Goal: Task Accomplishment & Management: Manage account settings

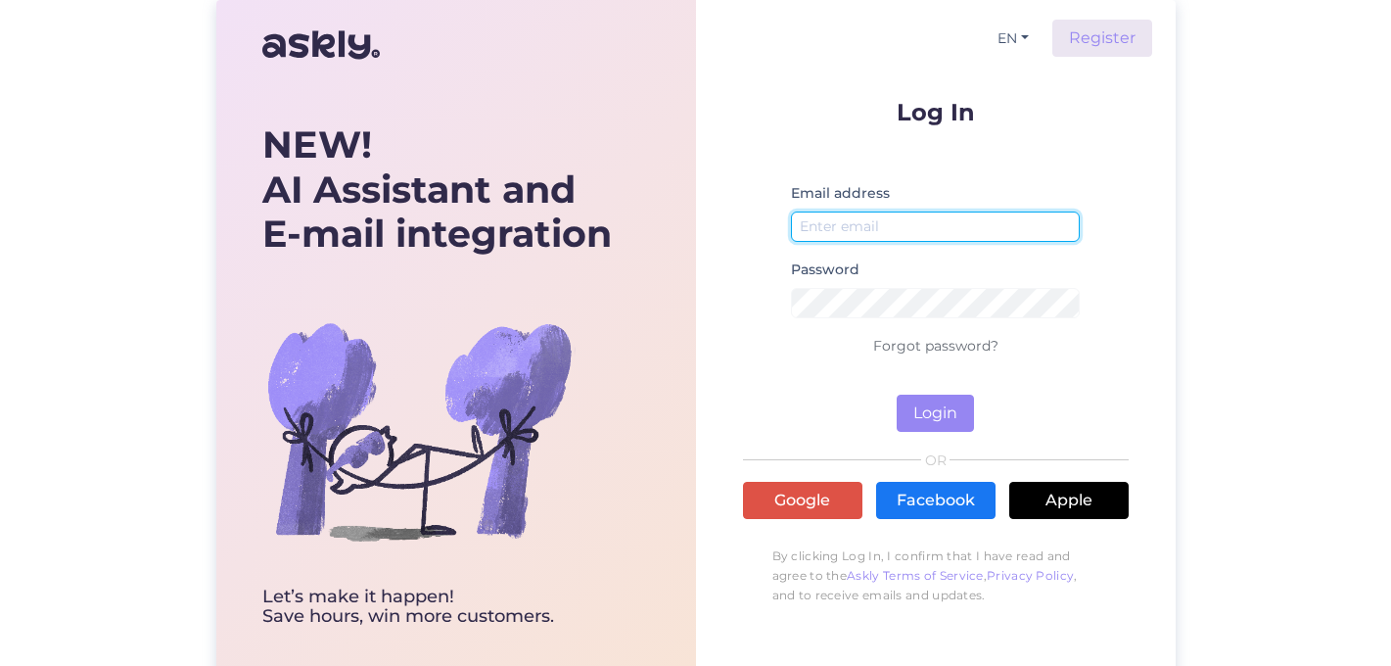
type input "[EMAIL_ADDRESS][DOMAIN_NAME]"
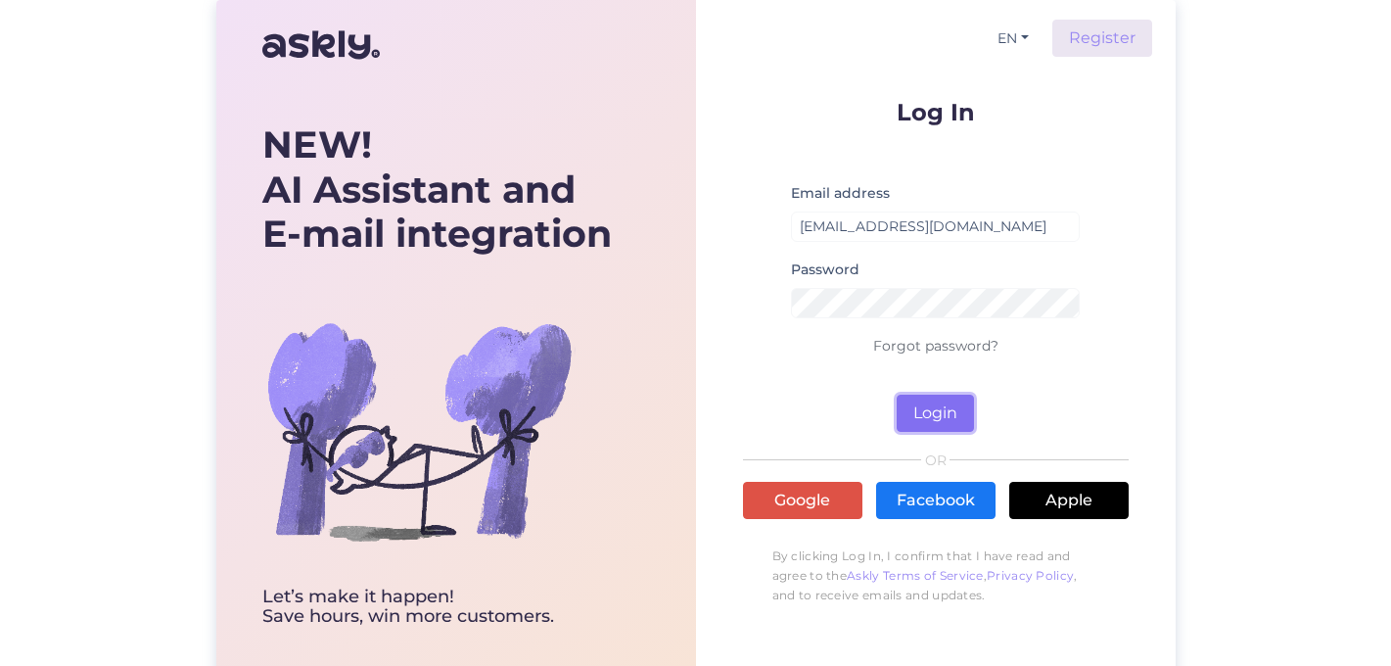
click at [932, 412] on button "Login" at bounding box center [935, 412] width 77 height 37
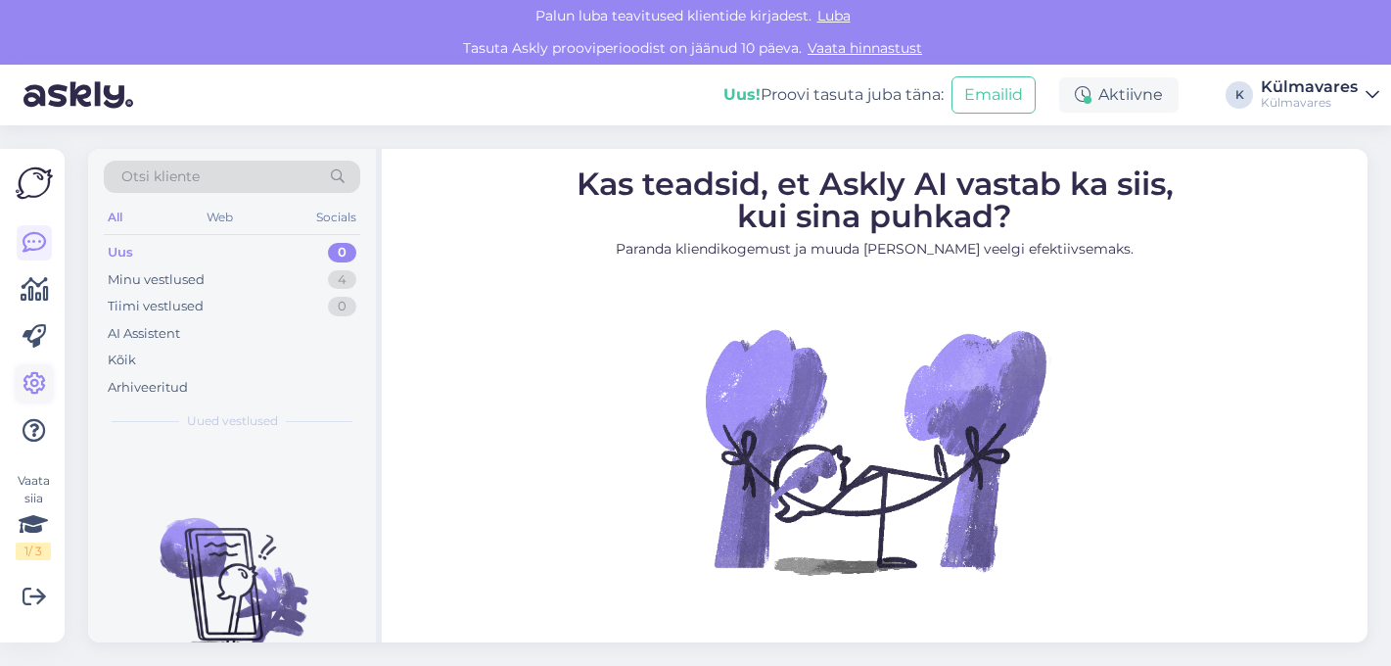
click at [27, 391] on icon at bounding box center [34, 383] width 23 height 23
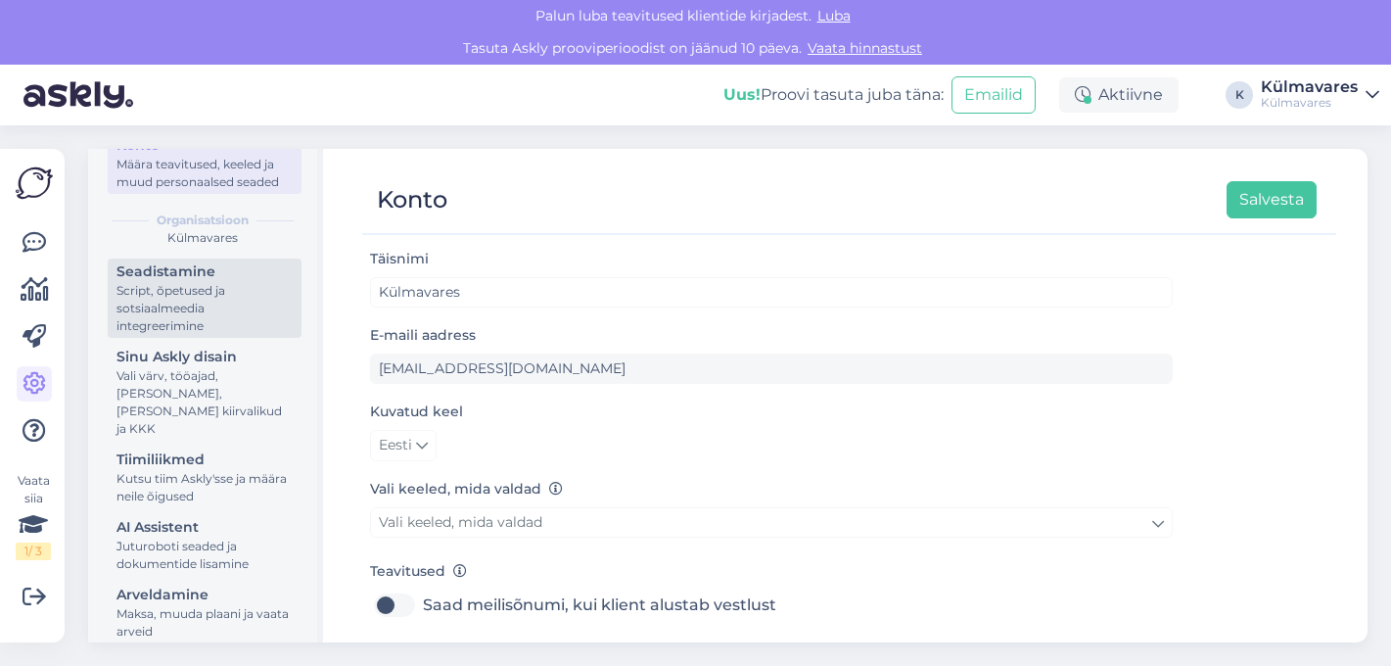
scroll to position [137, 0]
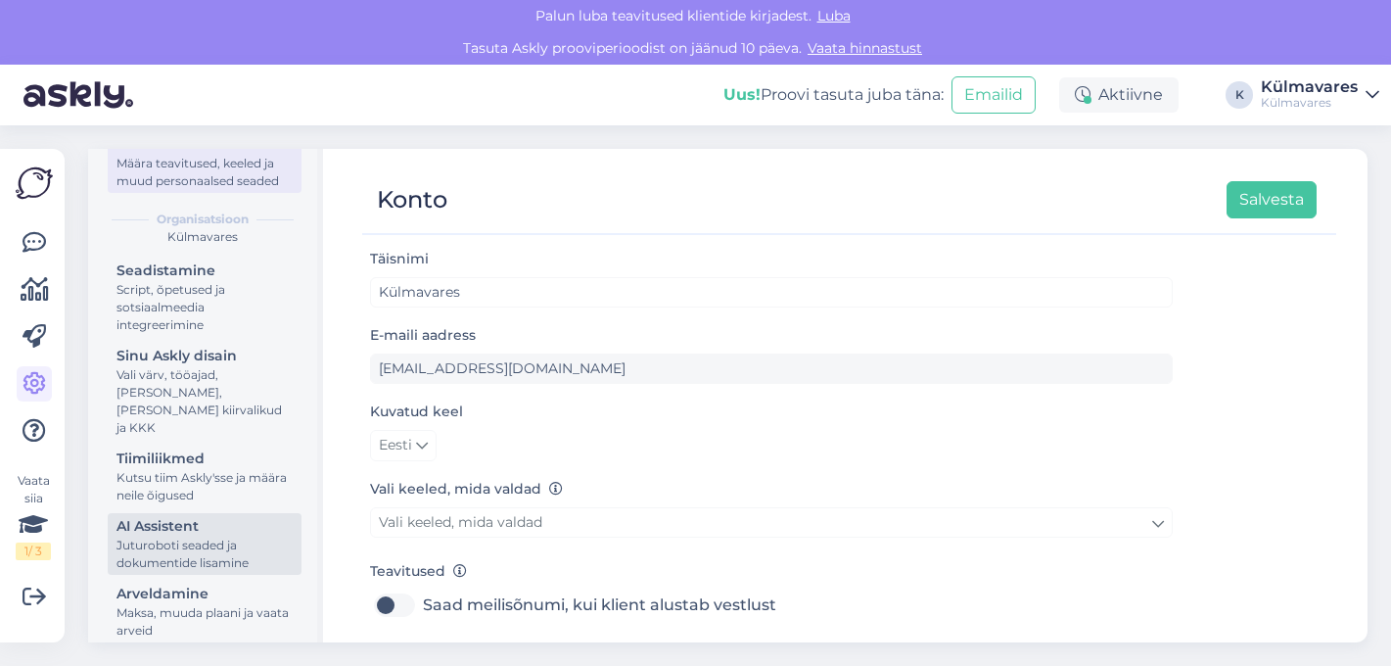
click at [168, 536] on div "Juturoboti seaded ja dokumentide lisamine" at bounding box center [204, 553] width 176 height 35
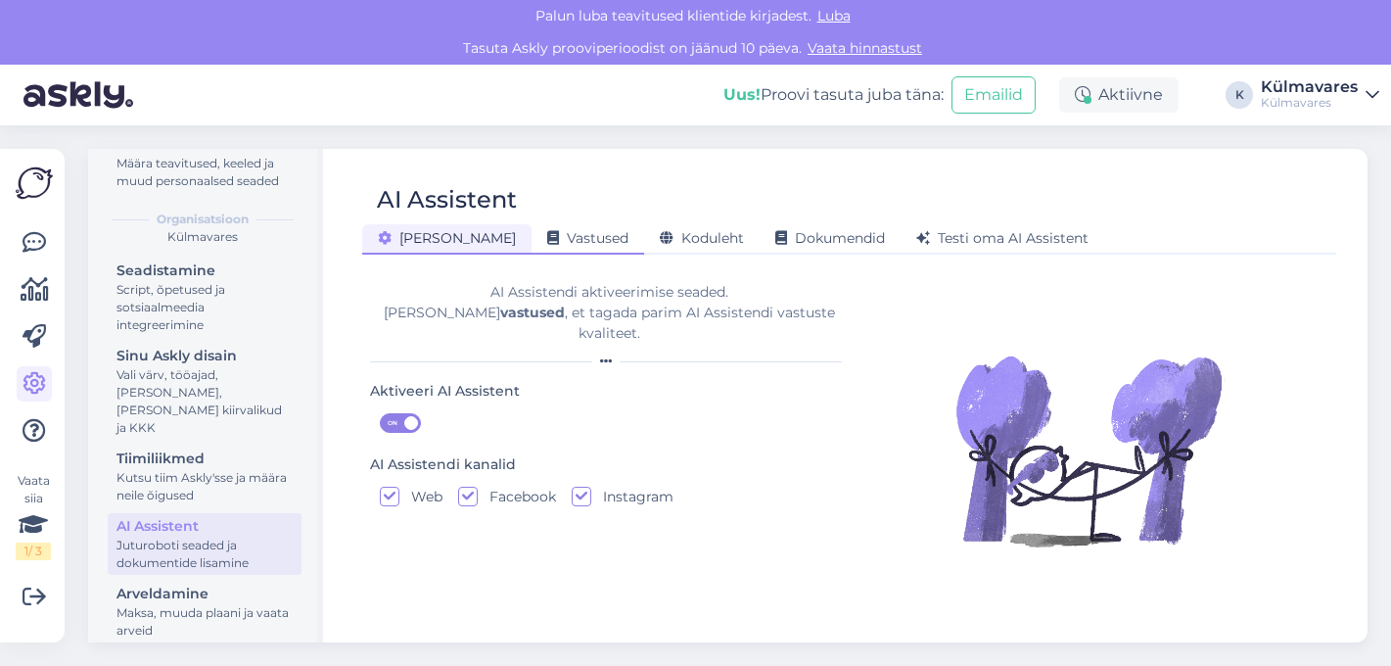
click at [547, 241] on span "Vastused" at bounding box center [587, 238] width 81 height 18
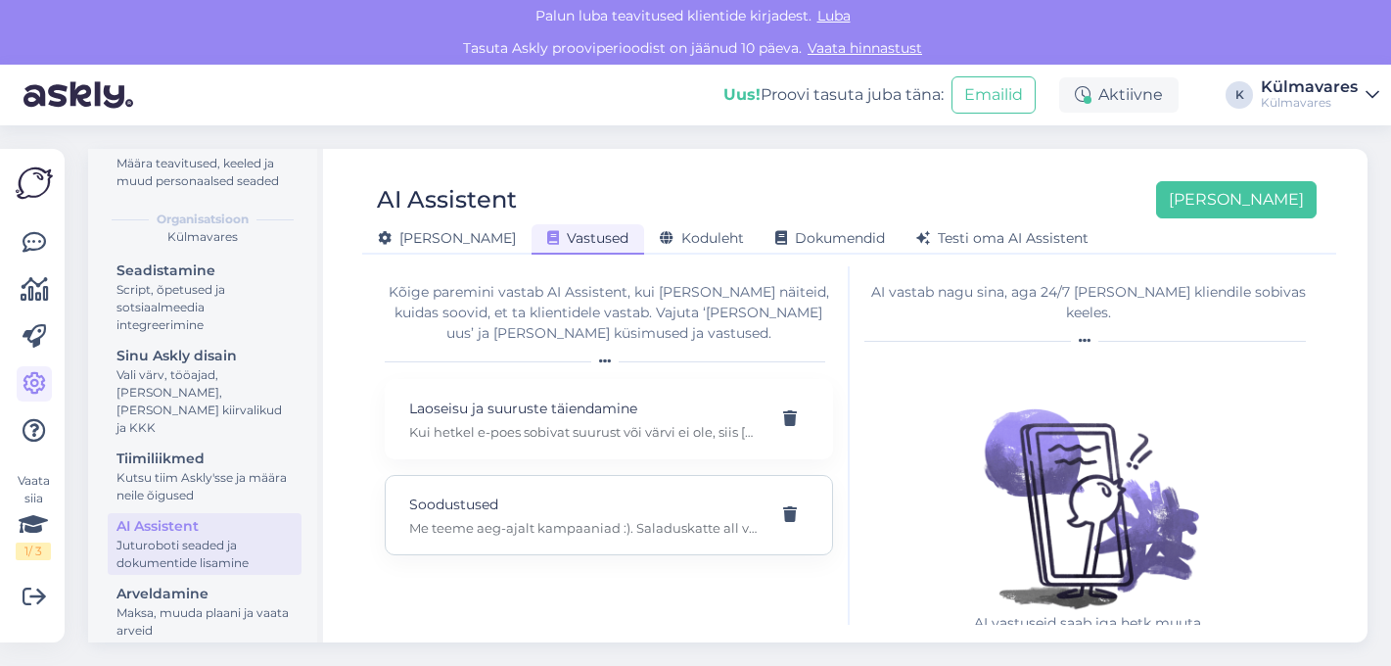
click at [508, 527] on p "Me teeme aeg-ajalt kampaaniad :). Saladuskatte all võin mainida, et tavaliselt …" at bounding box center [585, 528] width 352 height 18
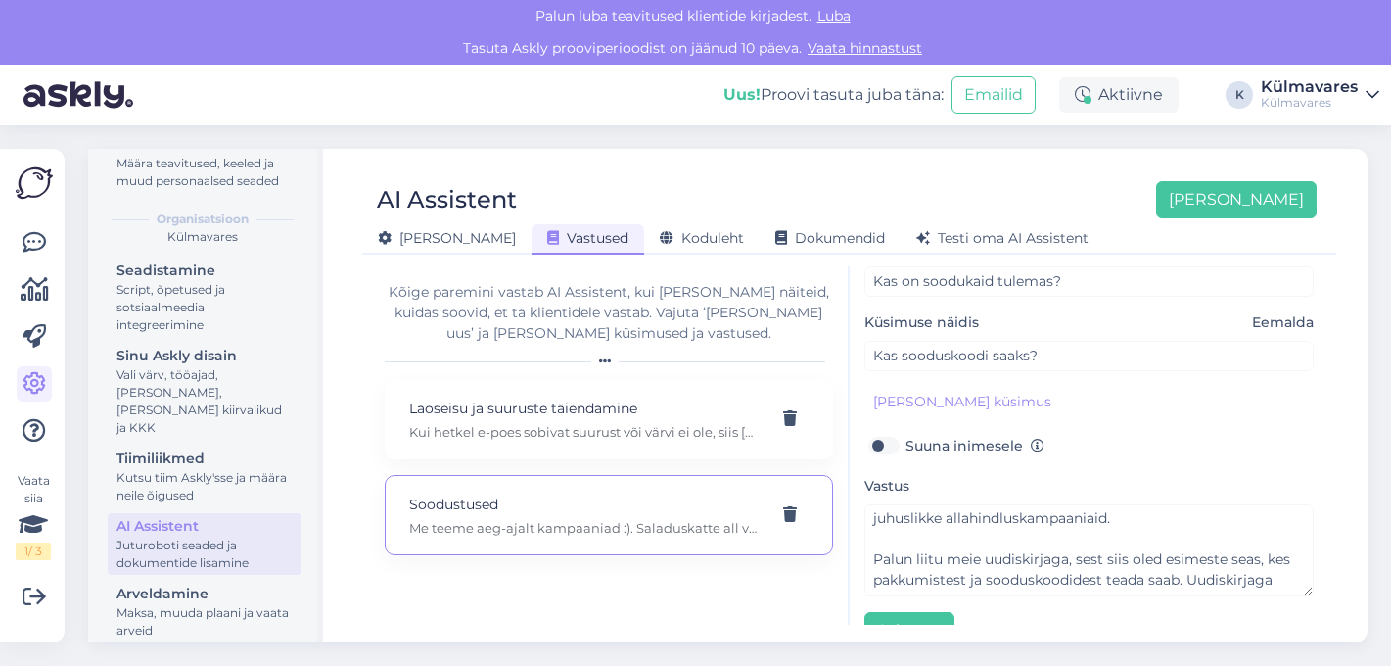
scroll to position [103, 0]
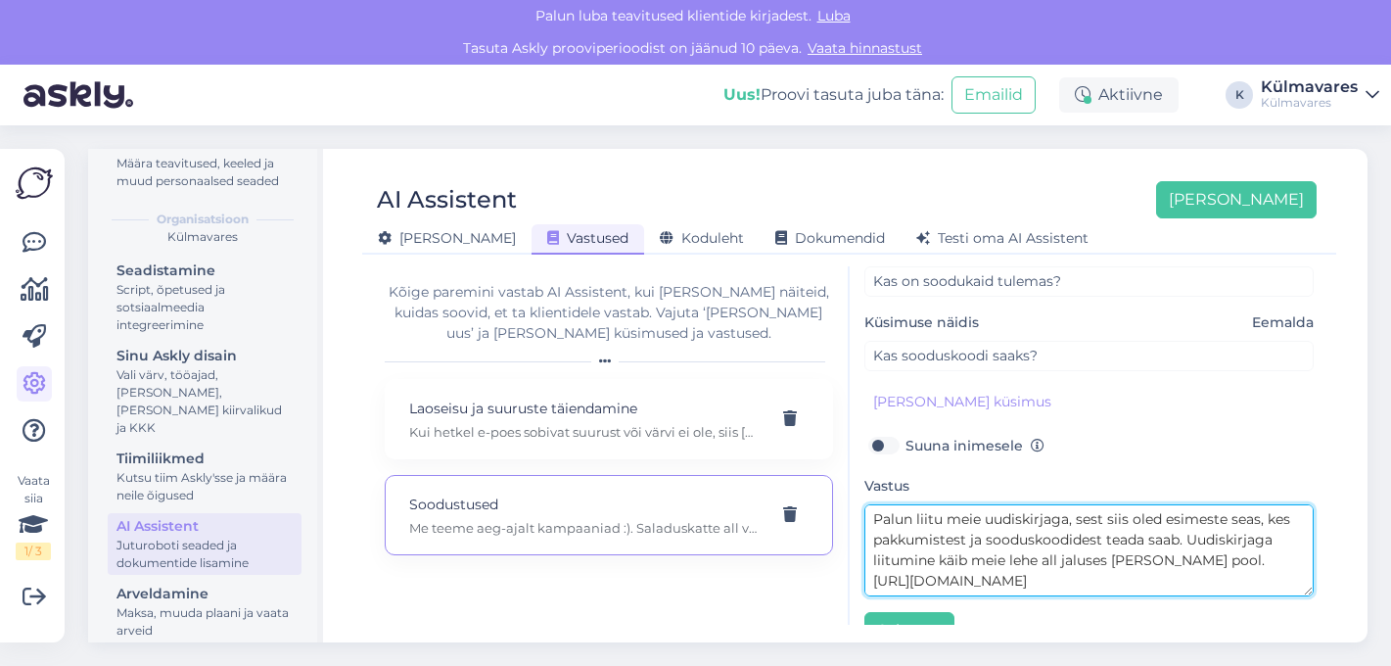
click at [1052, 567] on textarea "Me teeme aeg-ajalt kampaaniad :). Saladuskatte all võin mainida, et tavaliselt …" at bounding box center [1089, 550] width 450 height 92
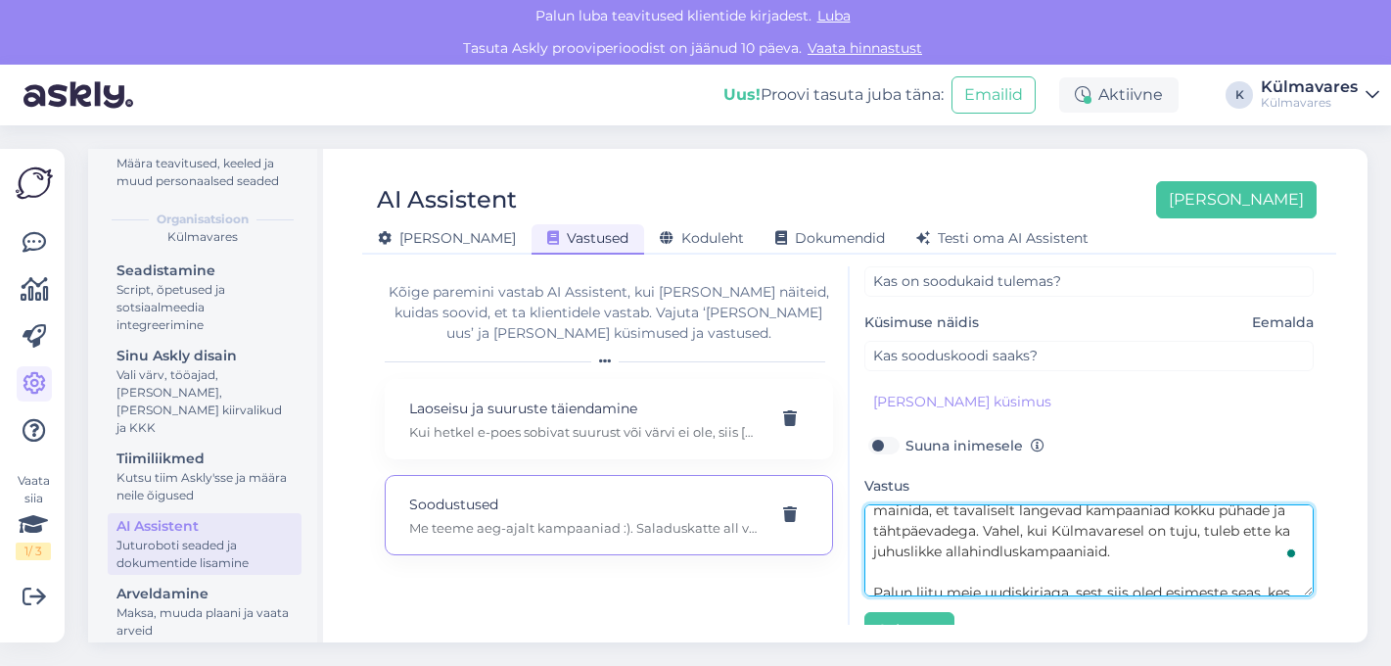
scroll to position [36, 0]
